Goal: Task Accomplishment & Management: Manage account settings

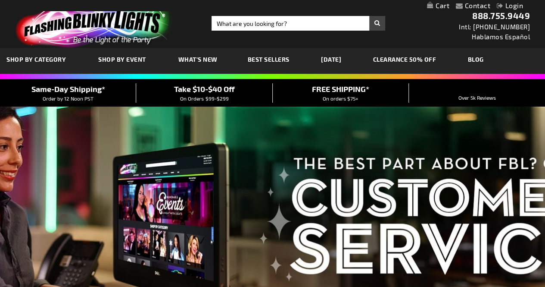
click at [515, 4] on link "Login" at bounding box center [510, 5] width 26 height 8
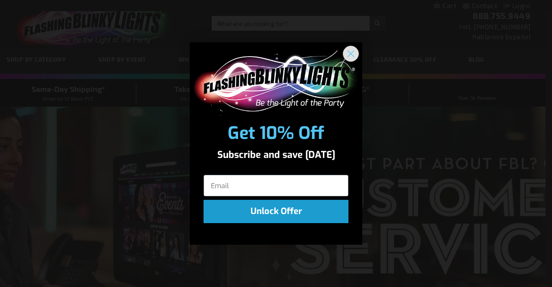
click at [354, 49] on circle "Close dialog" at bounding box center [351, 54] width 14 height 14
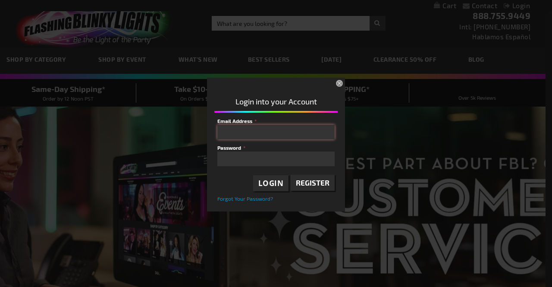
click at [257, 126] on input "Email Address" at bounding box center [275, 132] width 117 height 15
type input "[EMAIL_ADDRESS][DOMAIN_NAME]"
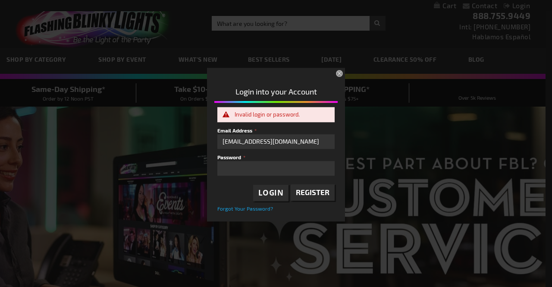
click at [261, 210] on span "Forgot Your Password?" at bounding box center [245, 208] width 56 height 6
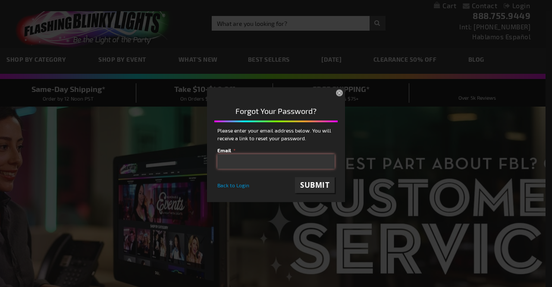
click at [249, 163] on input "email" at bounding box center [275, 161] width 117 height 15
type input "[EMAIL_ADDRESS][DOMAIN_NAME]"
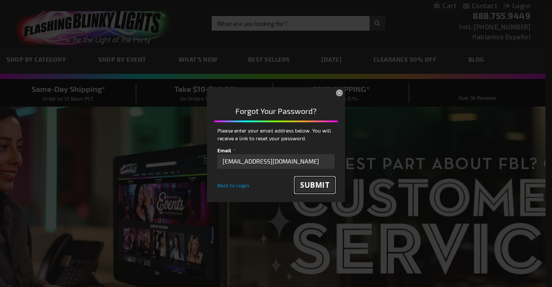
click at [309, 183] on span "Submit" at bounding box center [314, 185] width 29 height 10
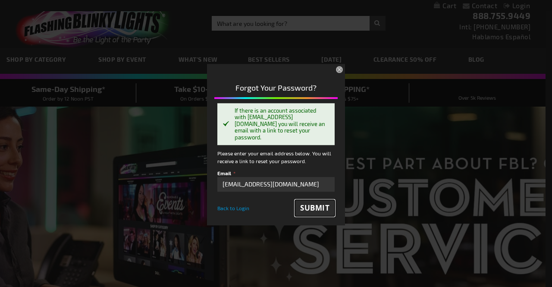
click at [309, 208] on span "Submit" at bounding box center [314, 208] width 29 height 10
click at [303, 184] on input "[EMAIL_ADDRESS][DOMAIN_NAME]" at bounding box center [275, 184] width 117 height 15
click at [300, 184] on input "[EMAIL_ADDRESS][DOMAIN_NAME]" at bounding box center [275, 184] width 117 height 15
click at [341, 74] on button "×" at bounding box center [340, 70] width 19 height 19
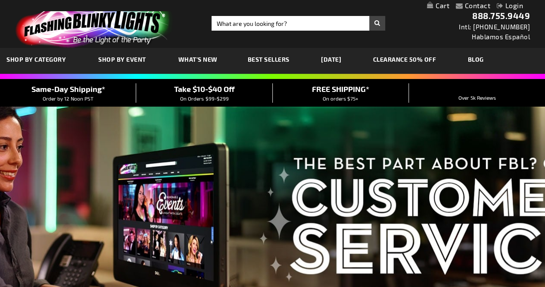
click at [418, 34] on div "Toggle Nav Search Search × Search 888.755.9449 Intl: [PHONE_NUMBER] Hablamos Es…" at bounding box center [272, 24] width 545 height 48
